Goal: Check status

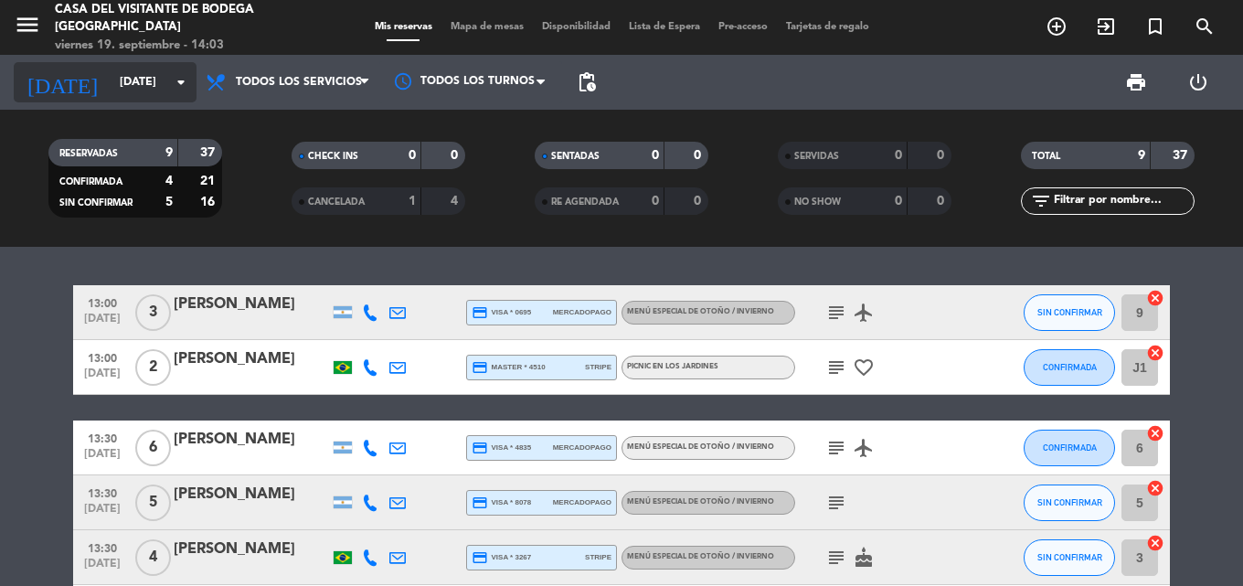
click at [130, 92] on input "[DATE]" at bounding box center [188, 82] width 154 height 31
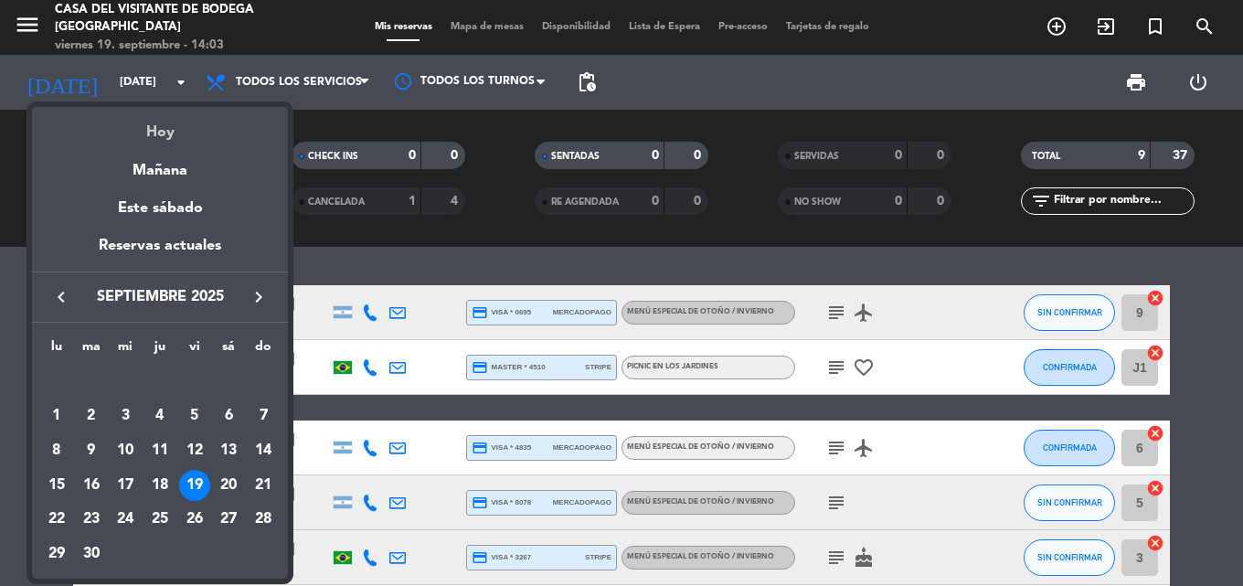
click at [146, 139] on div "Hoy" at bounding box center [160, 125] width 256 height 37
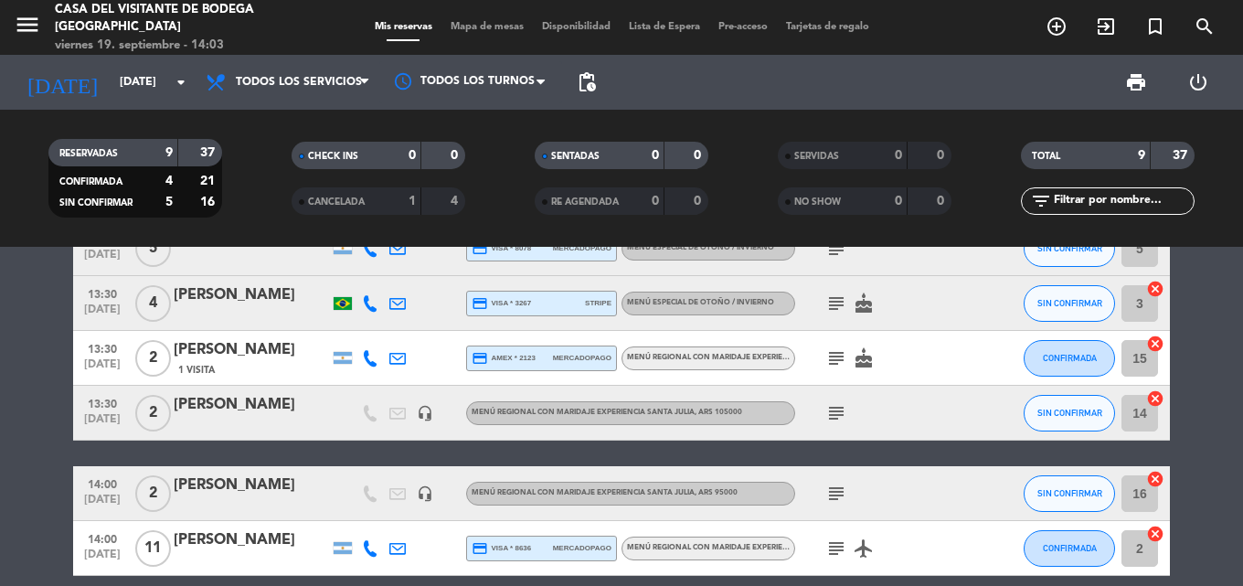
scroll to position [335, 0]
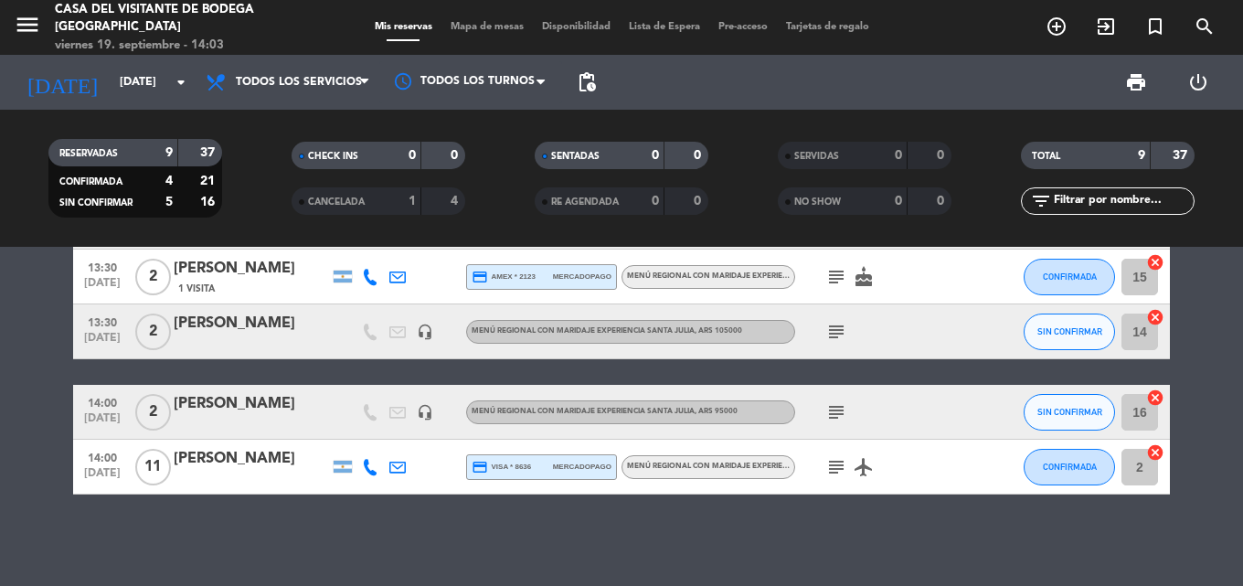
click at [666, 473] on div "Menú Regional con maridaje Experiencia Santa Julia" at bounding box center [710, 467] width 167 height 12
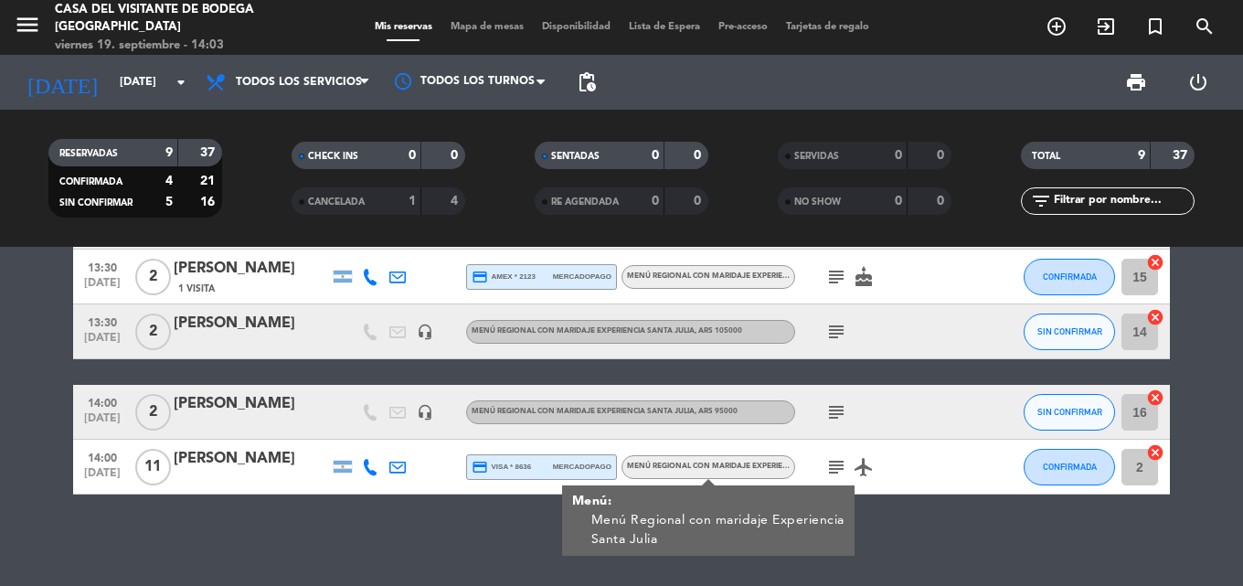
click at [458, 557] on div "13:00 [DATE] 3 [PERSON_NAME] credit_card visa * 0695 mercadopago Menú especial …" at bounding box center [621, 416] width 1243 height 339
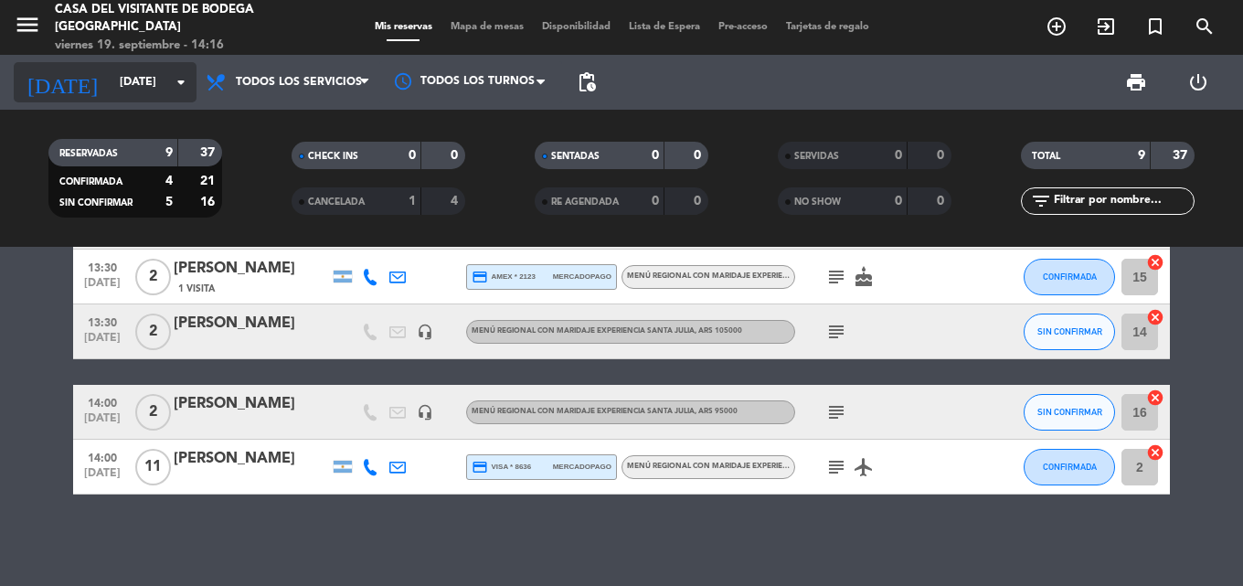
click at [161, 77] on input "[DATE]" at bounding box center [188, 82] width 154 height 31
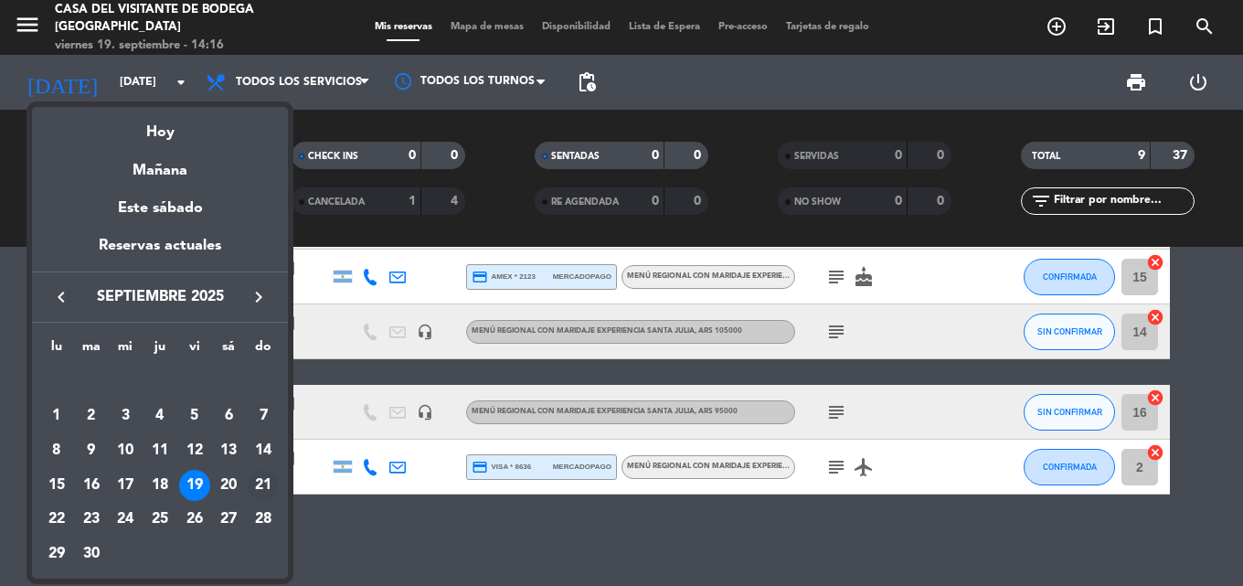
click at [260, 492] on div "21" at bounding box center [263, 485] width 31 height 31
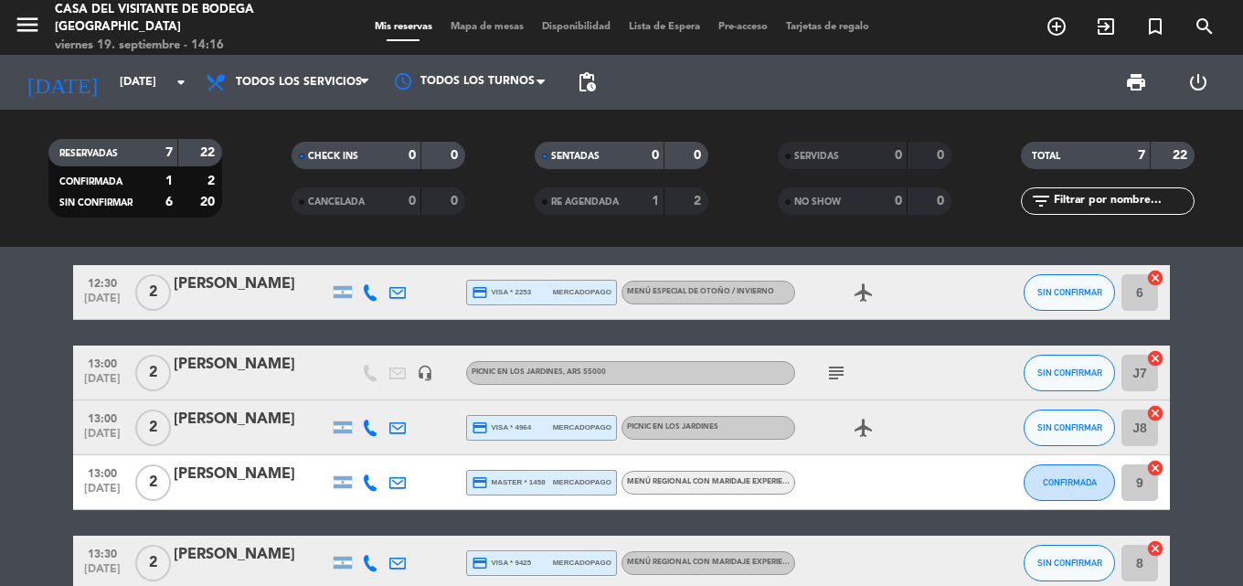
scroll to position [0, 0]
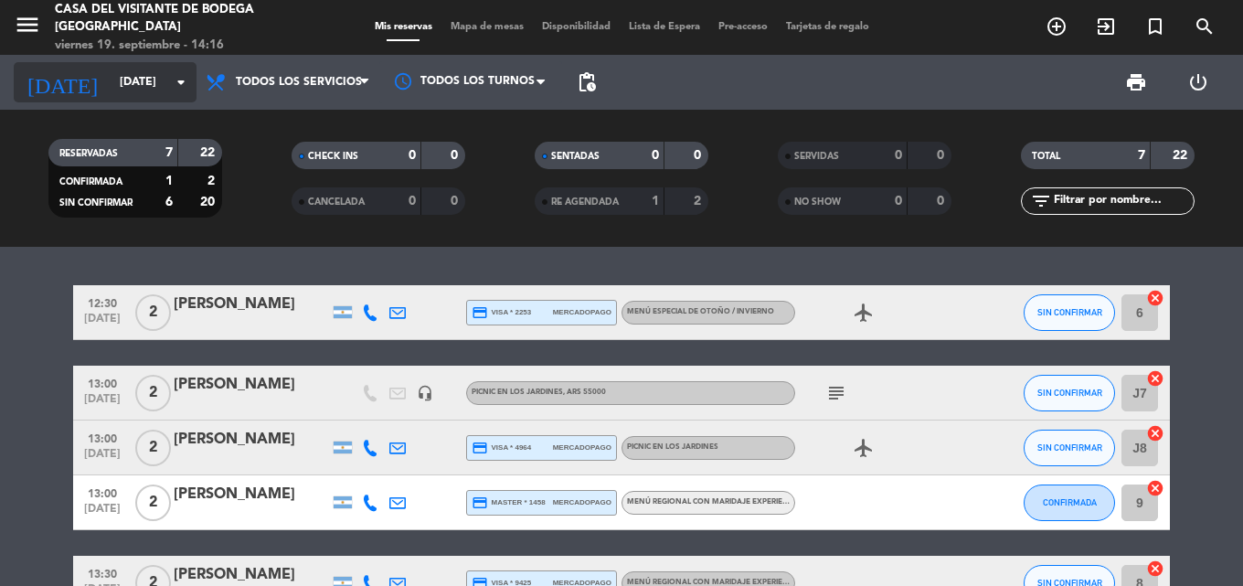
click at [169, 84] on input "[DATE]" at bounding box center [188, 82] width 154 height 31
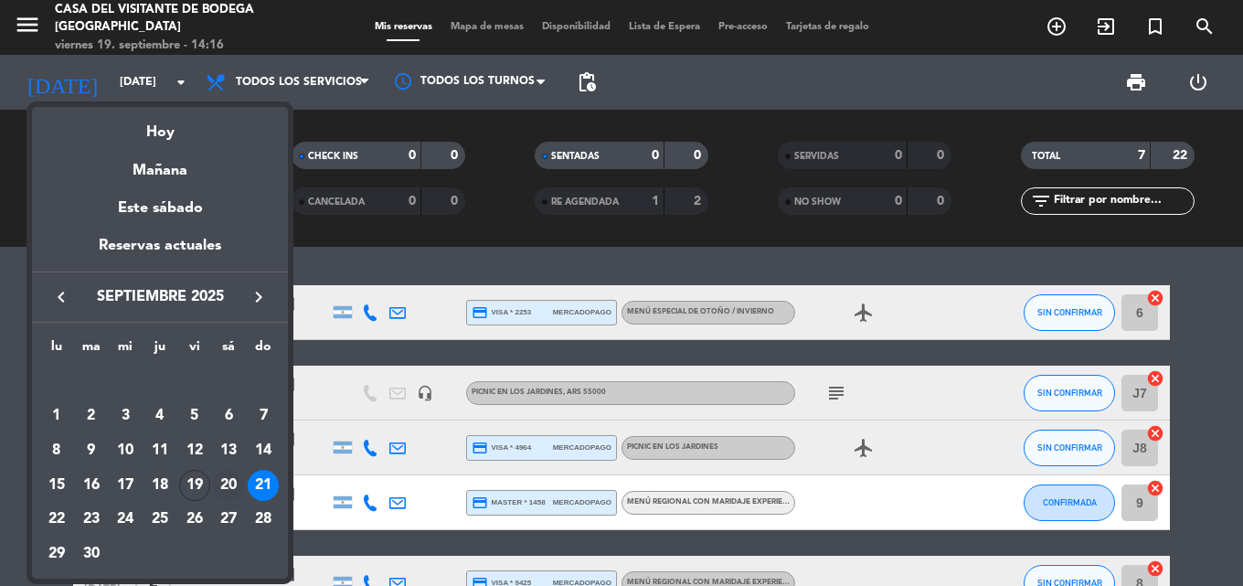
click at [235, 480] on div "20" at bounding box center [228, 485] width 31 height 31
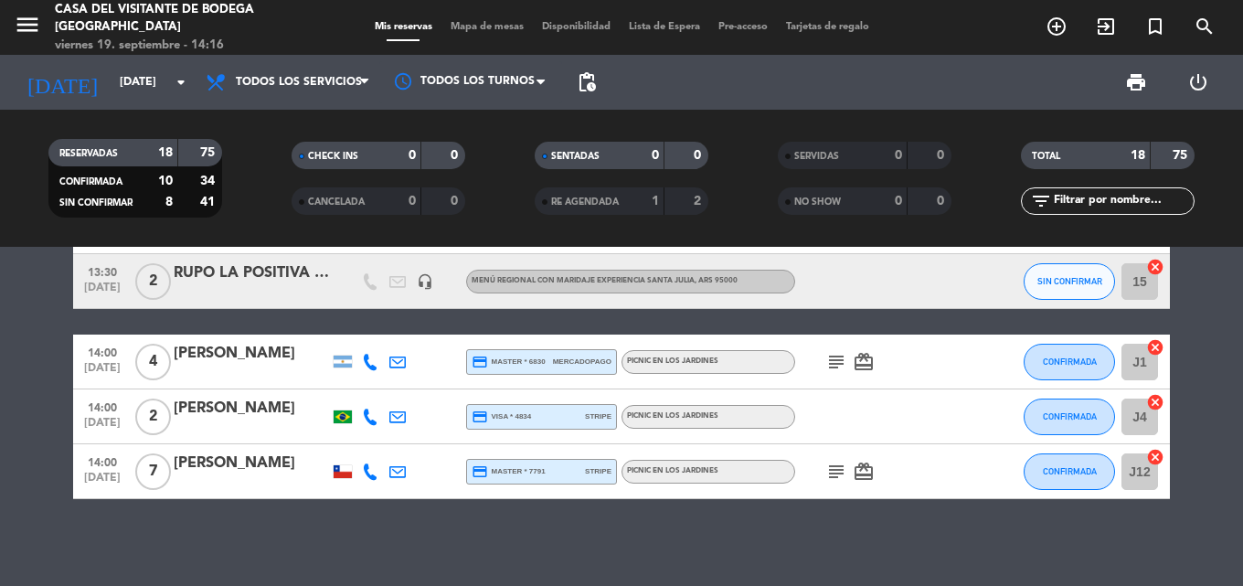
scroll to position [880, 0]
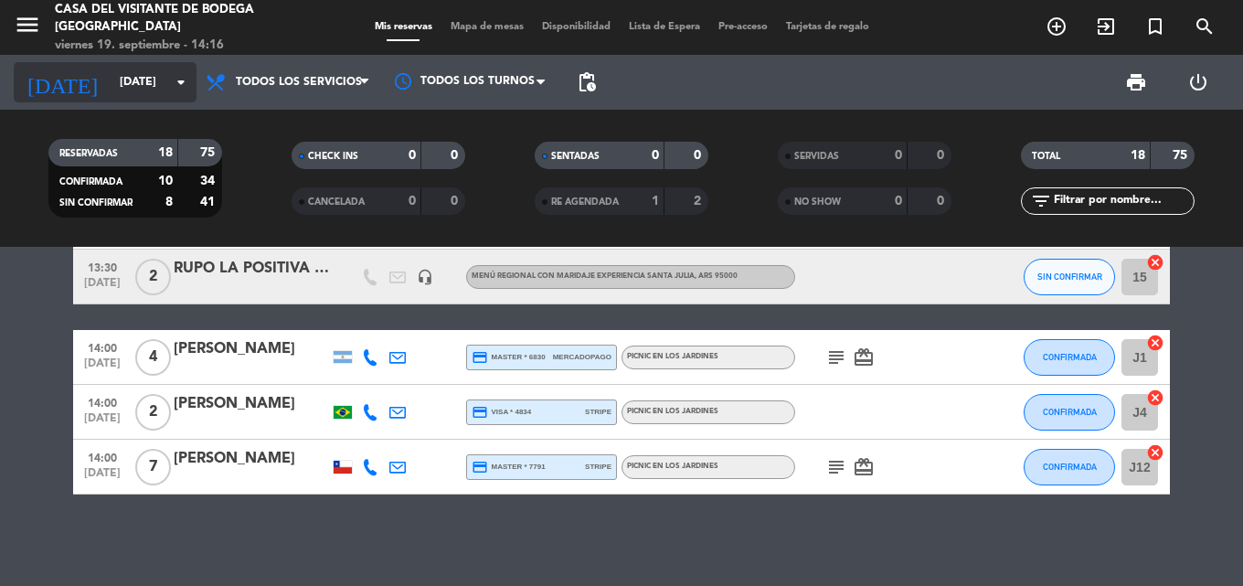
click at [149, 82] on input "[DATE]" at bounding box center [188, 82] width 154 height 31
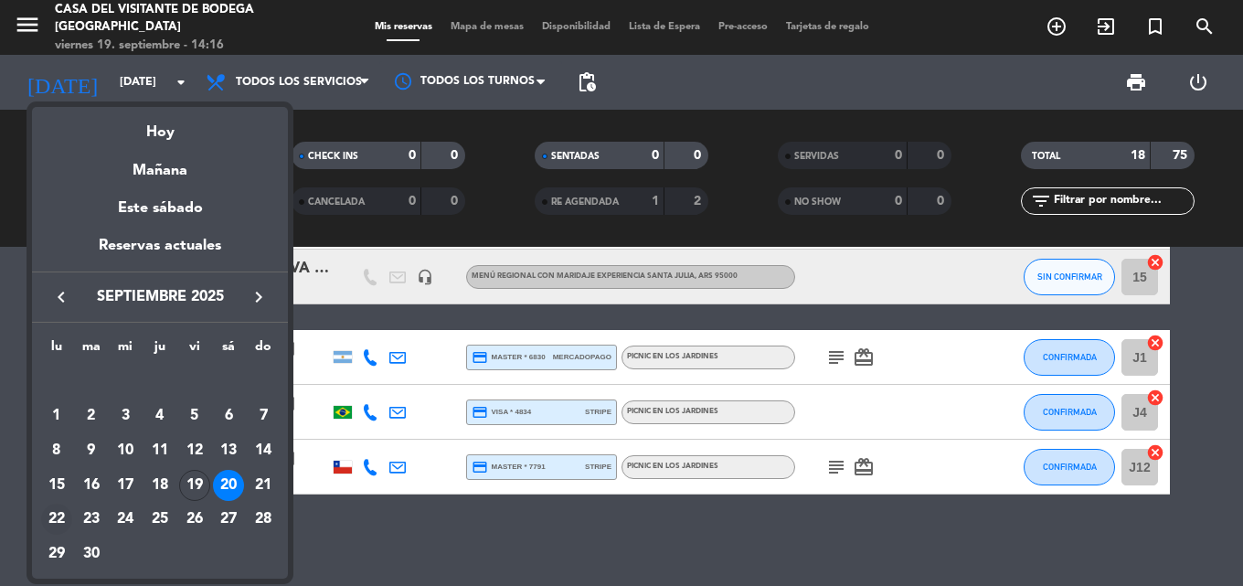
click at [58, 521] on div "22" at bounding box center [56, 519] width 31 height 31
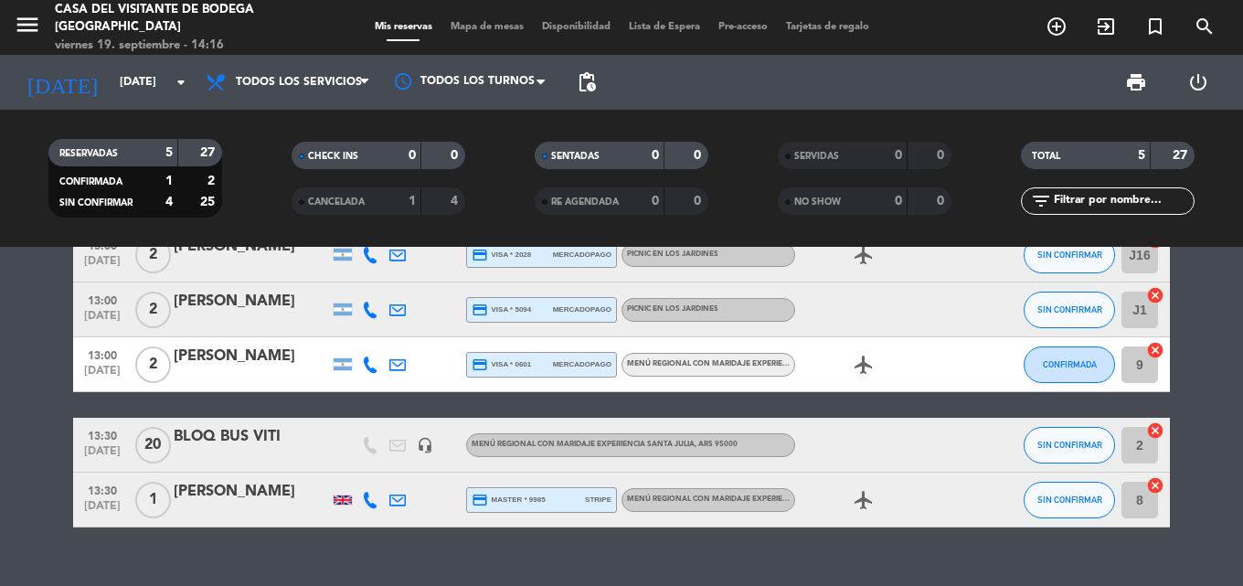
scroll to position [90, 0]
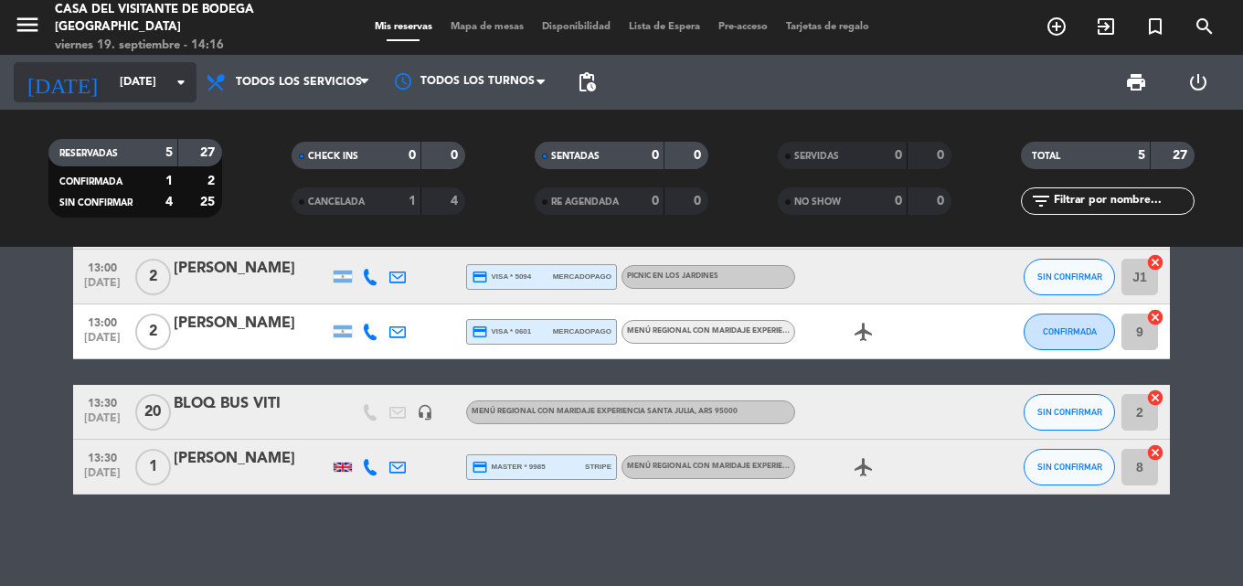
click at [173, 89] on icon "arrow_drop_down" at bounding box center [181, 82] width 22 height 22
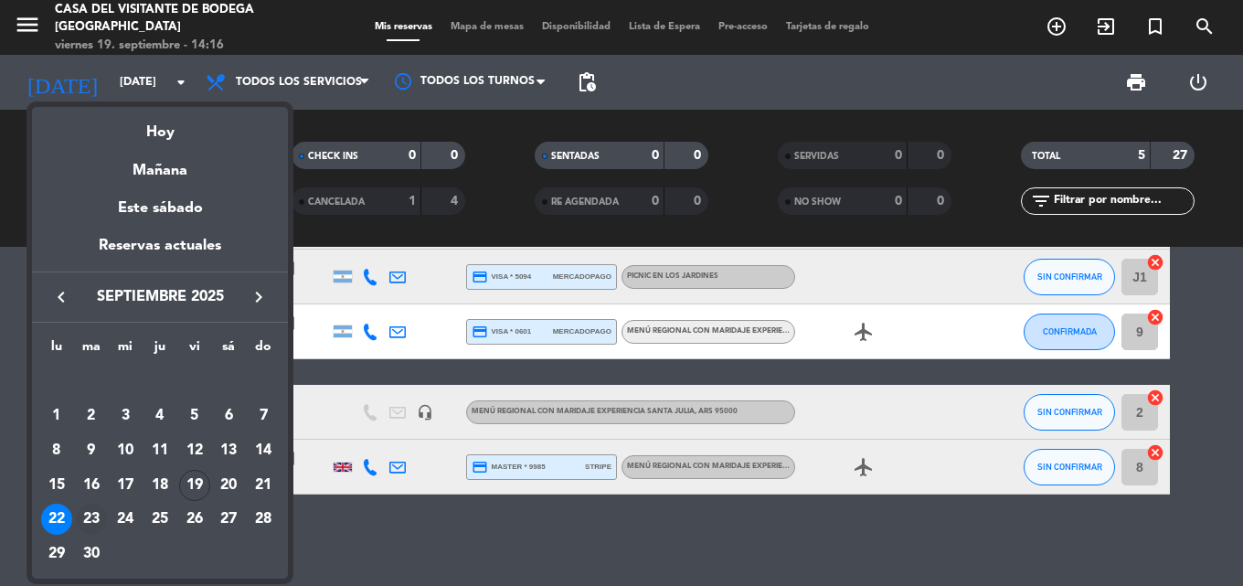
click at [83, 511] on div "23" at bounding box center [91, 519] width 31 height 31
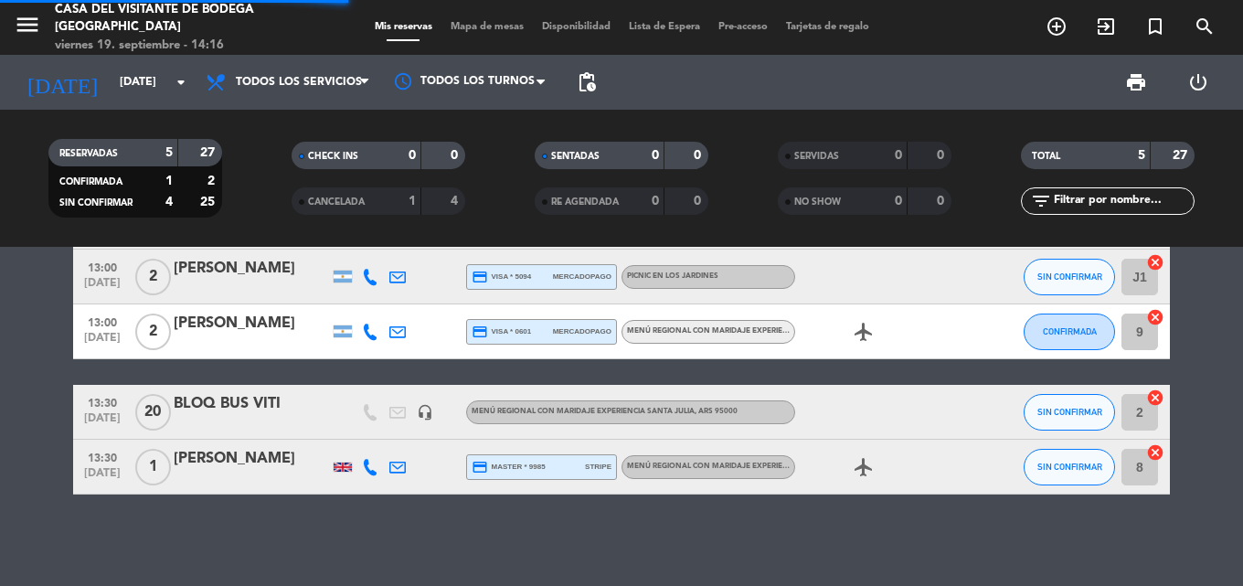
scroll to position [0, 0]
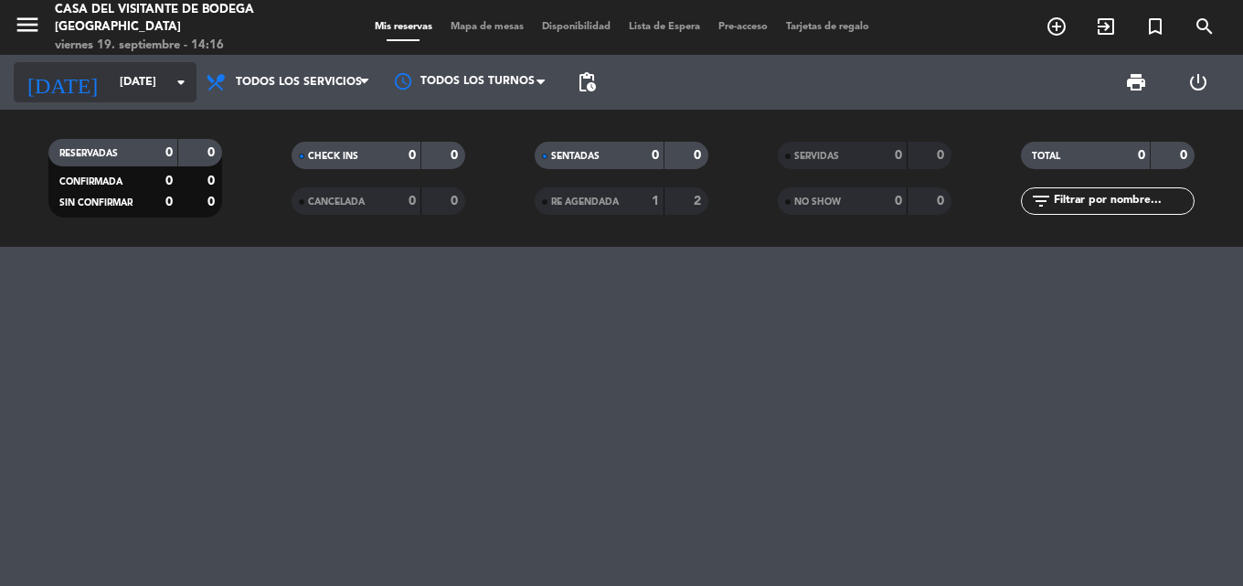
click at [115, 89] on input "[DATE]" at bounding box center [188, 82] width 154 height 31
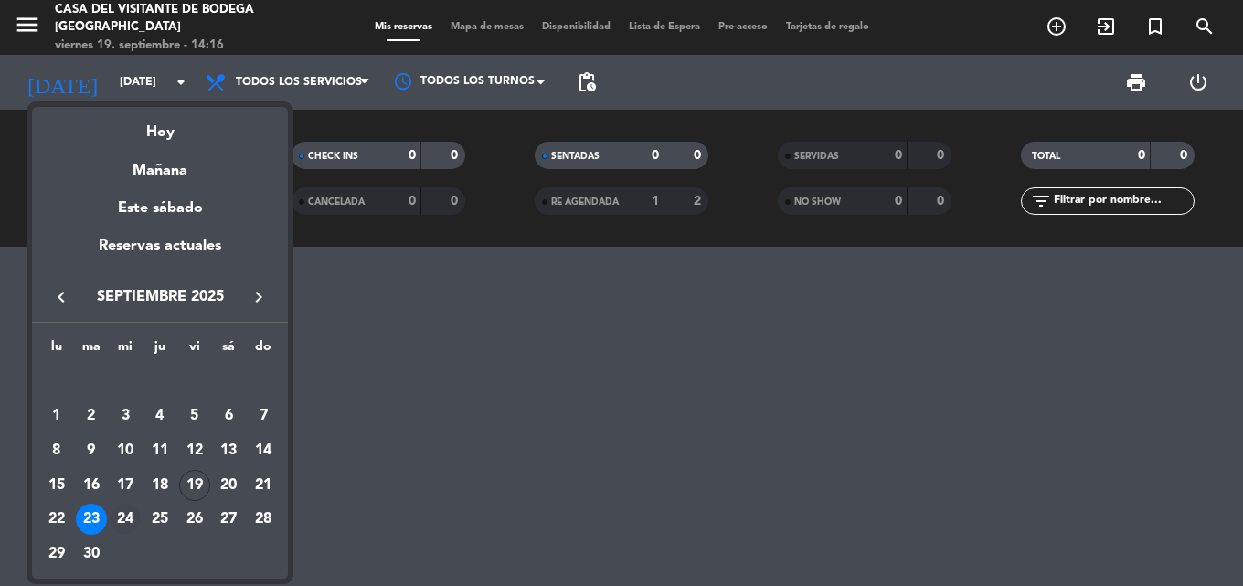
click at [119, 530] on div "24" at bounding box center [125, 519] width 31 height 31
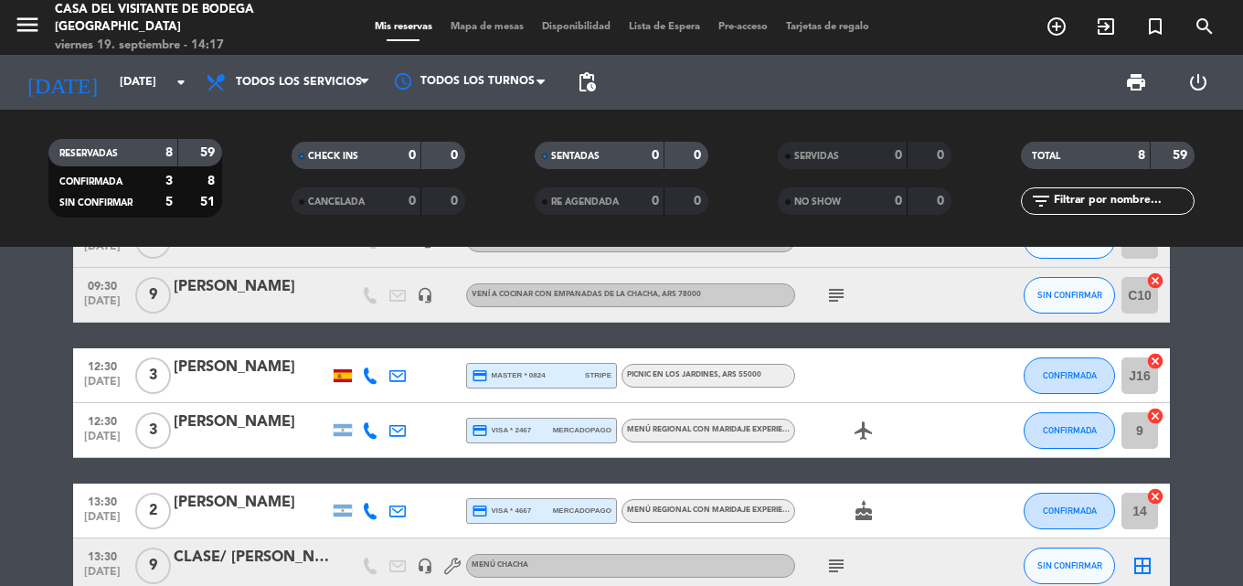
scroll to position [32, 0]
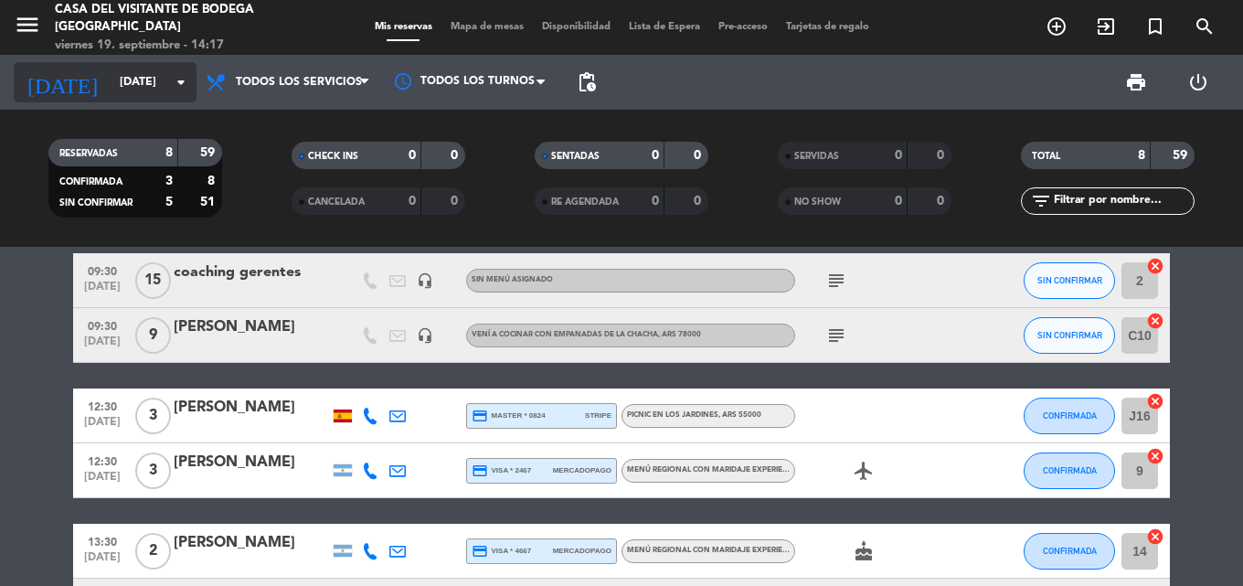
click at [139, 98] on input "[DATE]" at bounding box center [188, 82] width 154 height 31
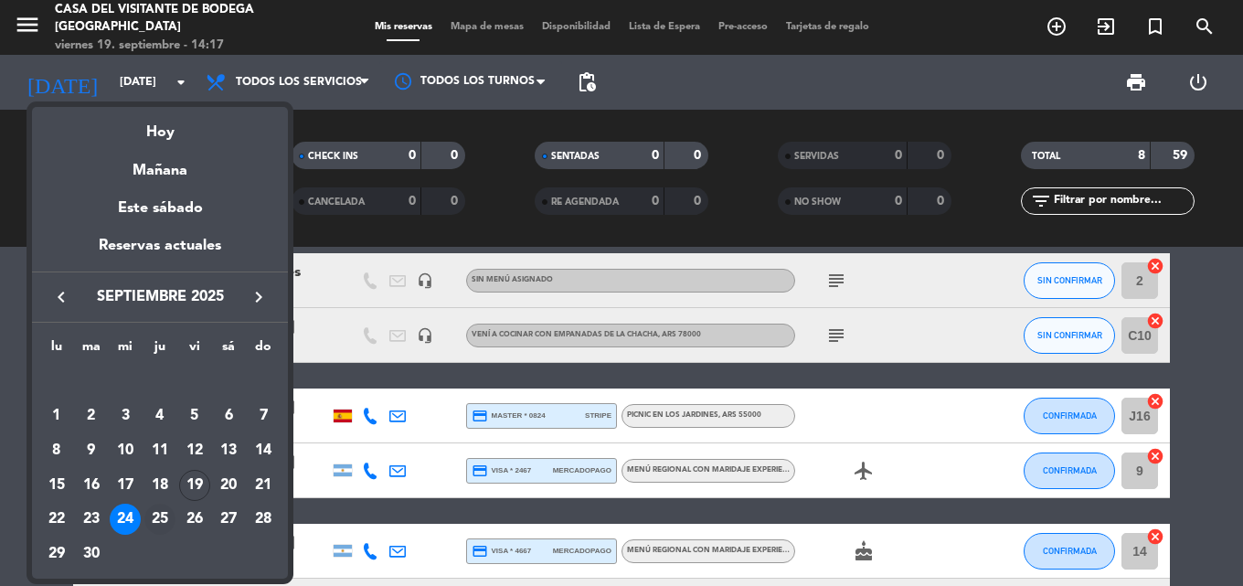
click at [160, 519] on div "25" at bounding box center [159, 519] width 31 height 31
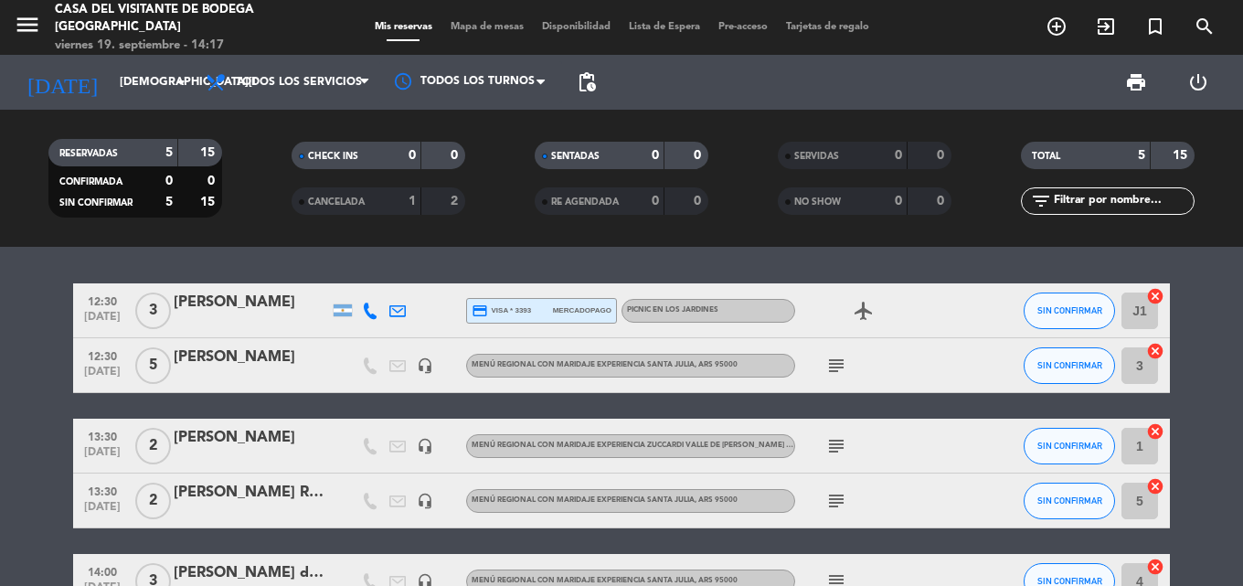
scroll to position [0, 0]
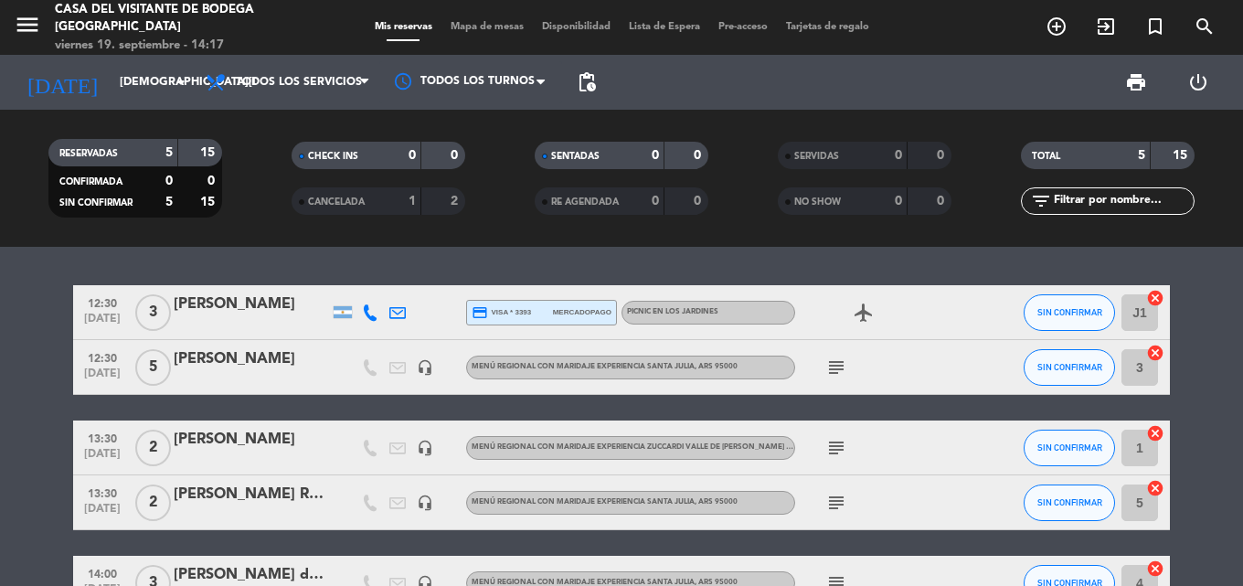
click at [157, 110] on div "RESERVADAS 5 15 CONFIRMADA 0 0 SIN CONFIRMAR 5 15 CHECK INS 0 0 CANCELADA 1 2 S…" at bounding box center [621, 178] width 1243 height 137
click at [162, 90] on input "[DEMOGRAPHIC_DATA][DATE]" at bounding box center [188, 82] width 154 height 31
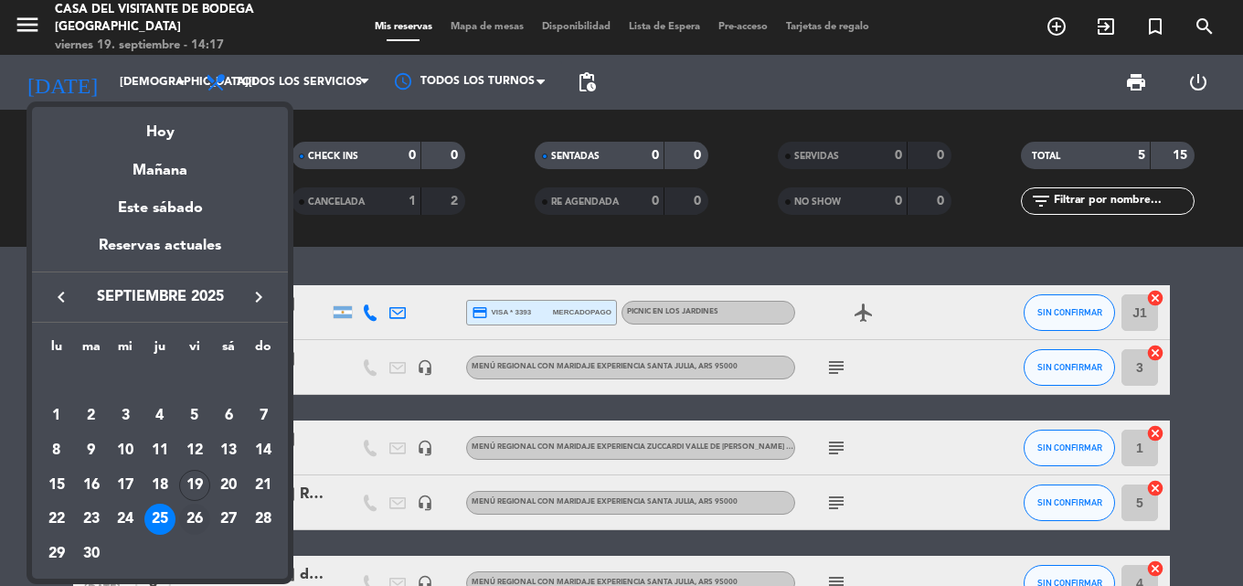
click at [186, 520] on div "26" at bounding box center [194, 519] width 31 height 31
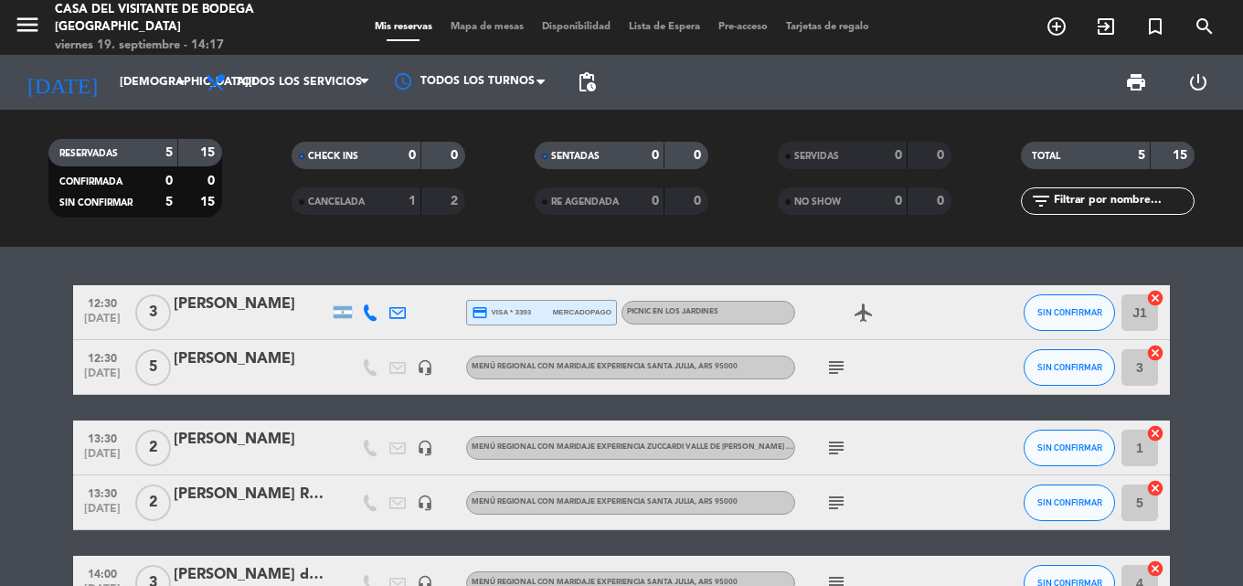
type input "[DATE]"
